Goal: Task Accomplishment & Management: Manage account settings

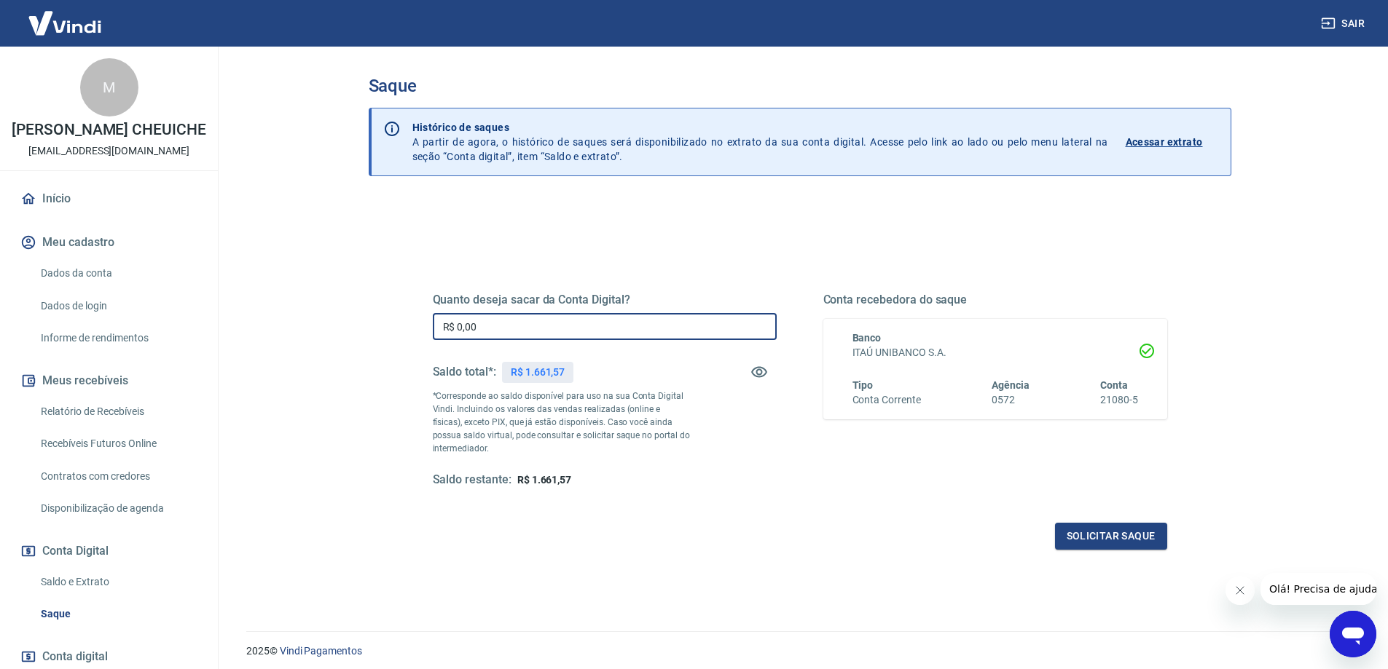
drag, startPoint x: 497, startPoint y: 322, endPoint x: 416, endPoint y: 324, distance: 81.6
click at [416, 324] on div "Quanto deseja sacar da Conta Digital? R$ 0,00 ​ Saldo total*: R$ 1.661,57 *Corr…" at bounding box center [799, 398] width 769 height 339
type input "R$ 1.661,57"
click at [1125, 540] on button "Solicitar saque" at bounding box center [1111, 536] width 112 height 27
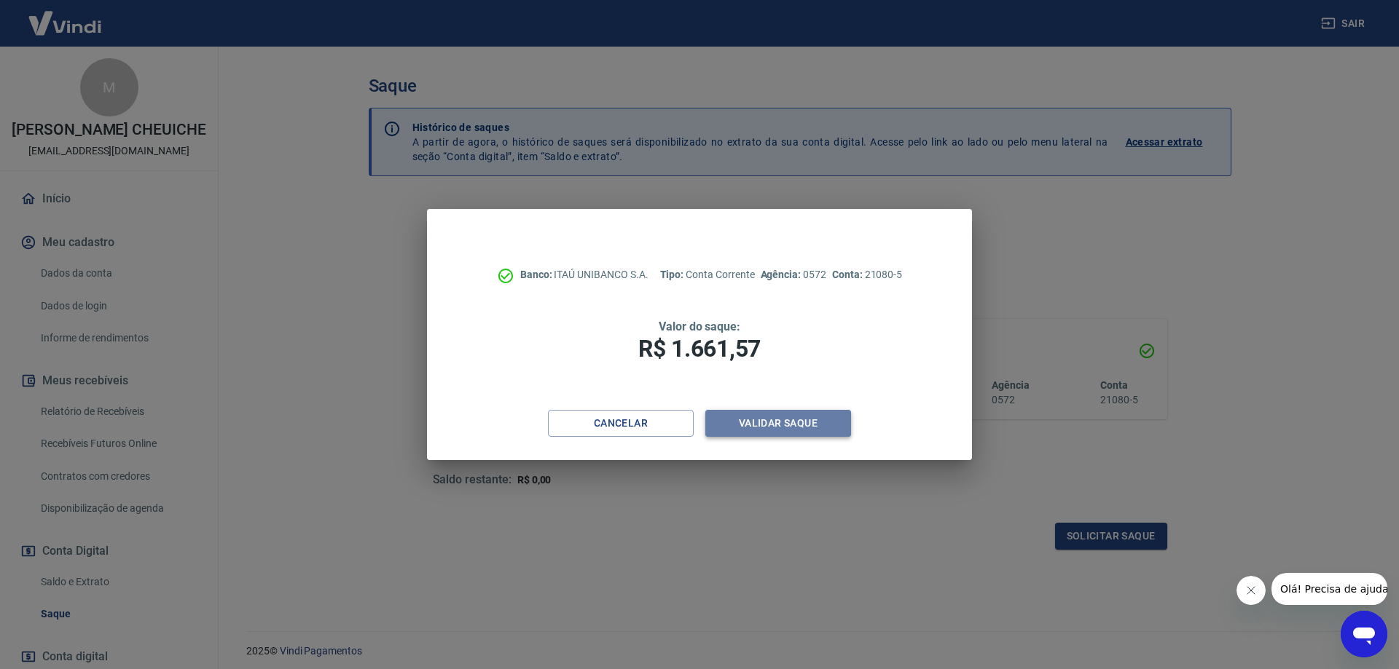
click at [755, 418] on button "Validar saque" at bounding box center [778, 423] width 146 height 27
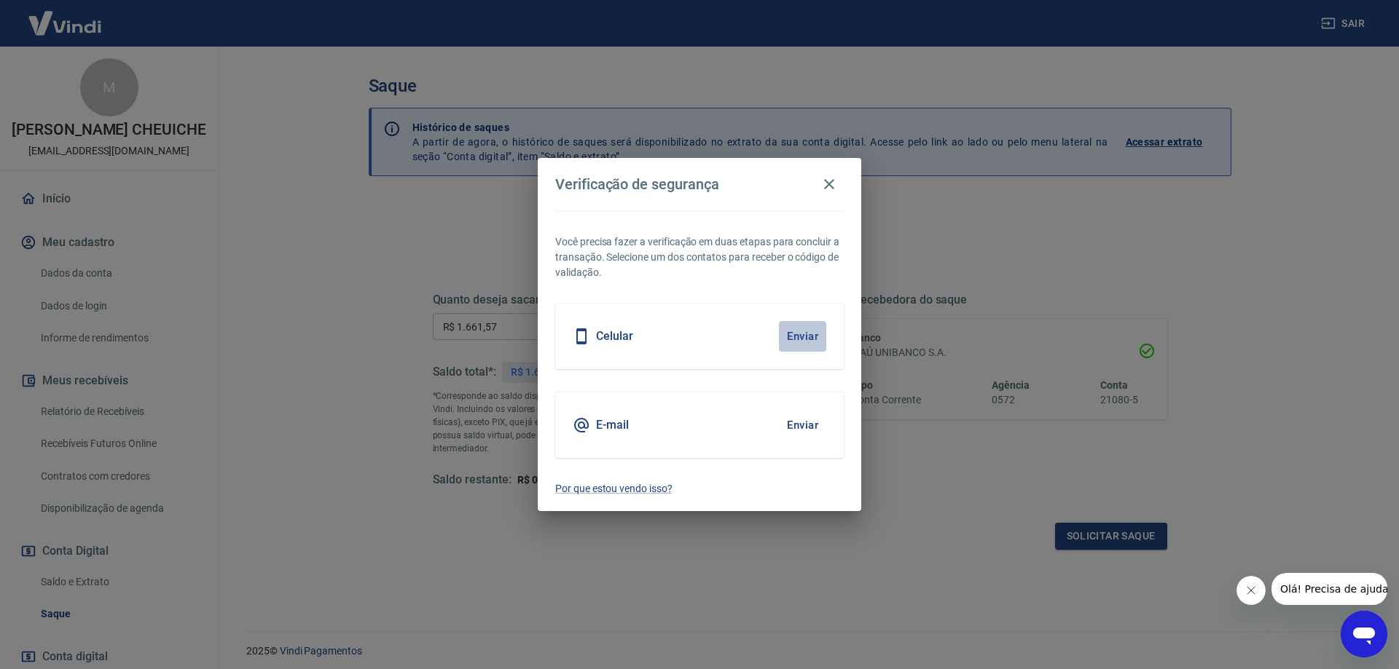
click at [787, 334] on button "Enviar" at bounding box center [802, 336] width 47 height 31
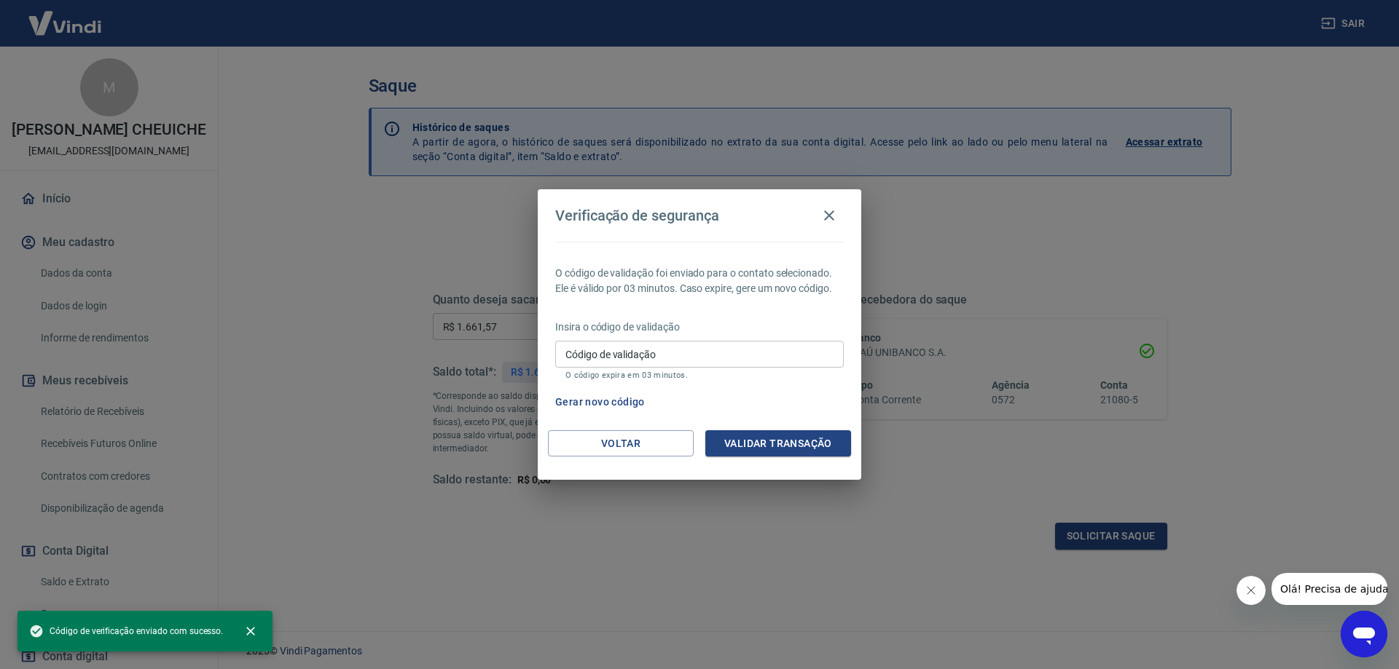
click at [581, 352] on input "Código de validação" at bounding box center [699, 354] width 288 height 27
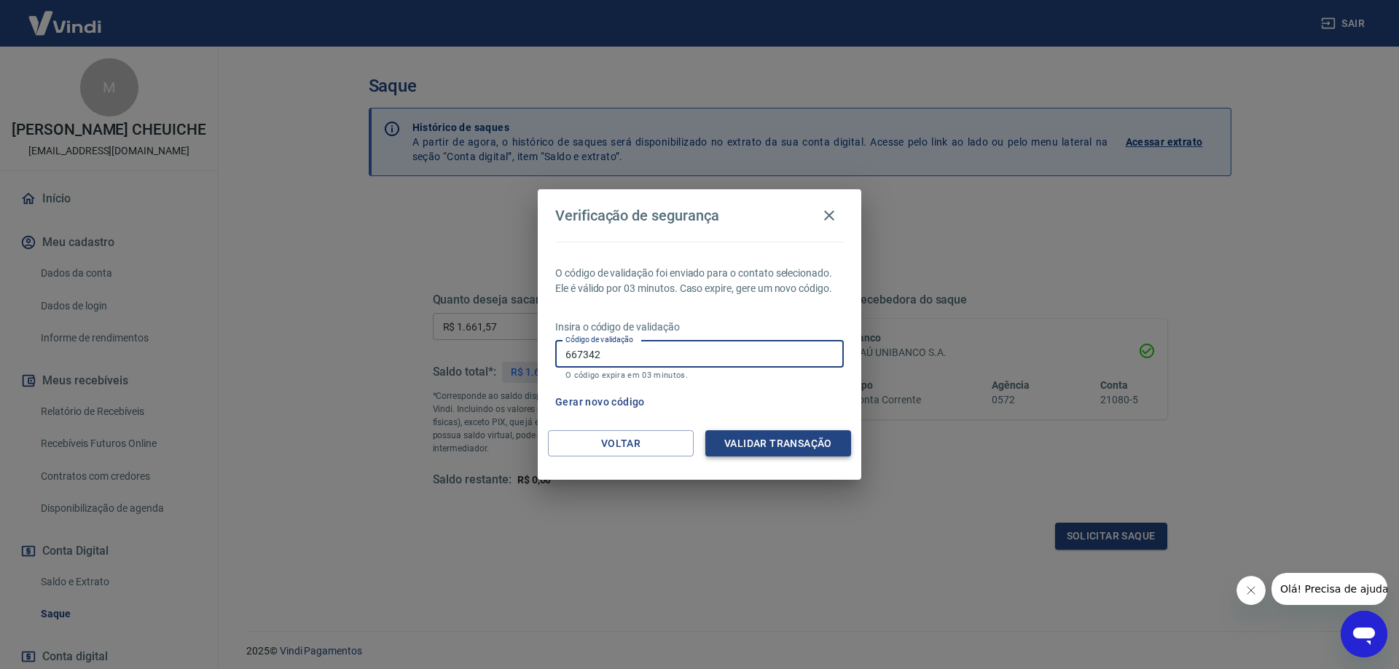
type input "667342"
click at [758, 449] on button "Validar transação" at bounding box center [778, 443] width 146 height 27
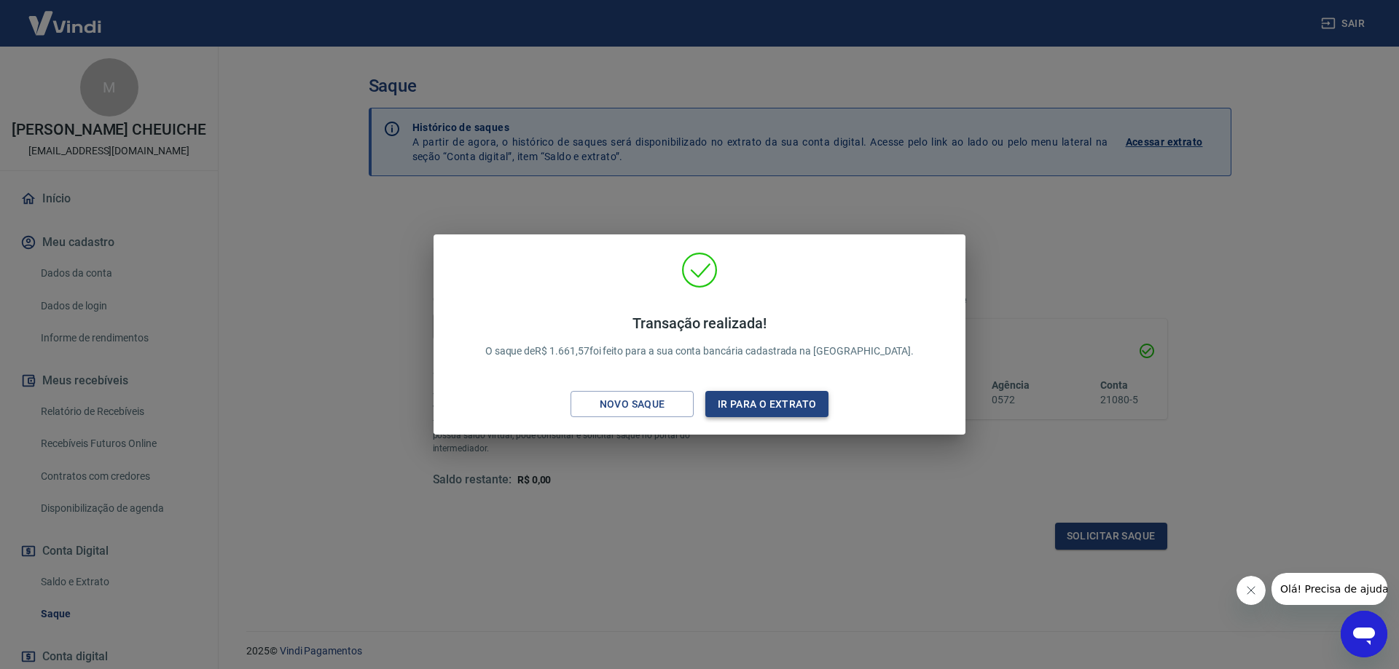
click at [758, 401] on button "Ir para o extrato" at bounding box center [766, 404] width 123 height 27
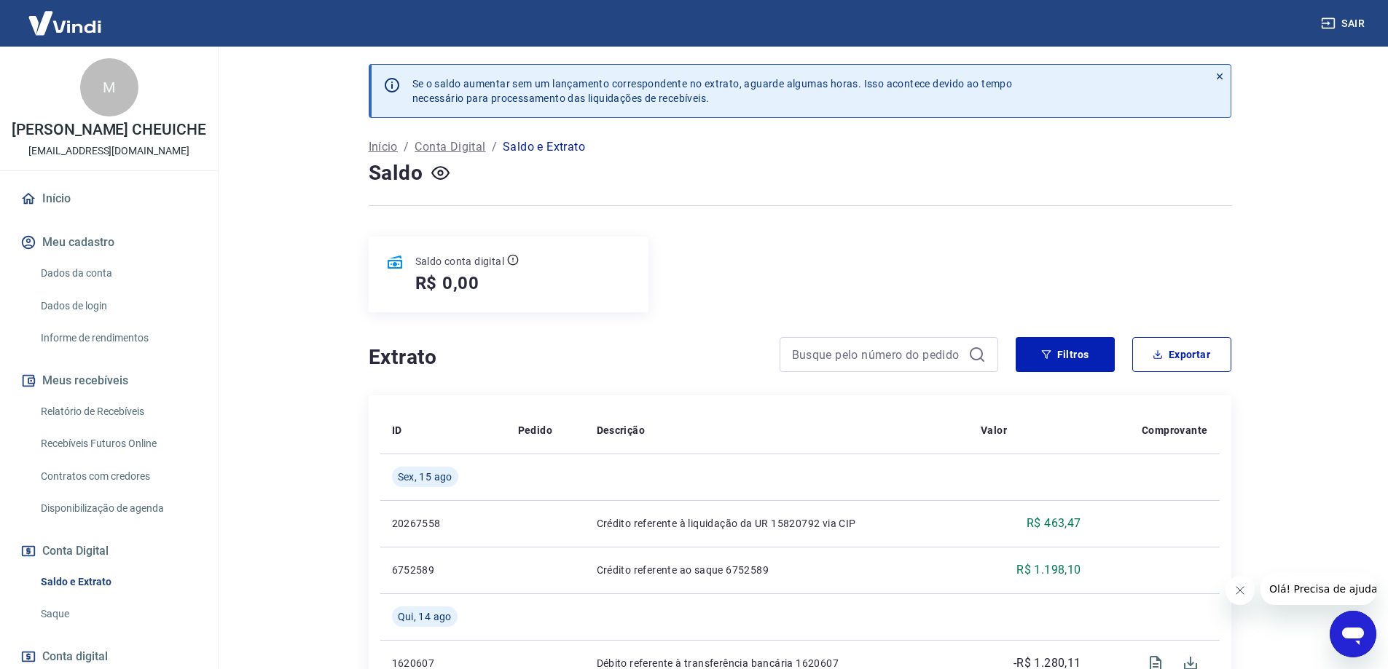
click at [47, 215] on link "Início" at bounding box center [108, 199] width 183 height 32
